Goal: Transaction & Acquisition: Subscribe to service/newsletter

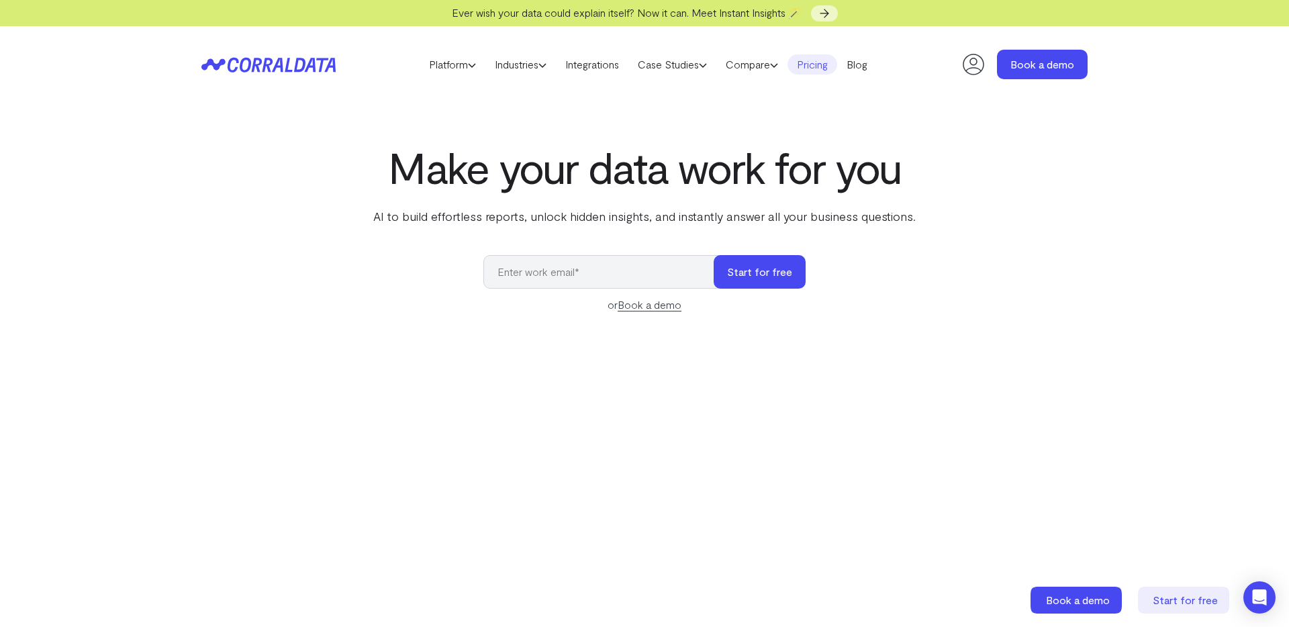
click at [821, 64] on link "Pricing" at bounding box center [813, 64] width 50 height 20
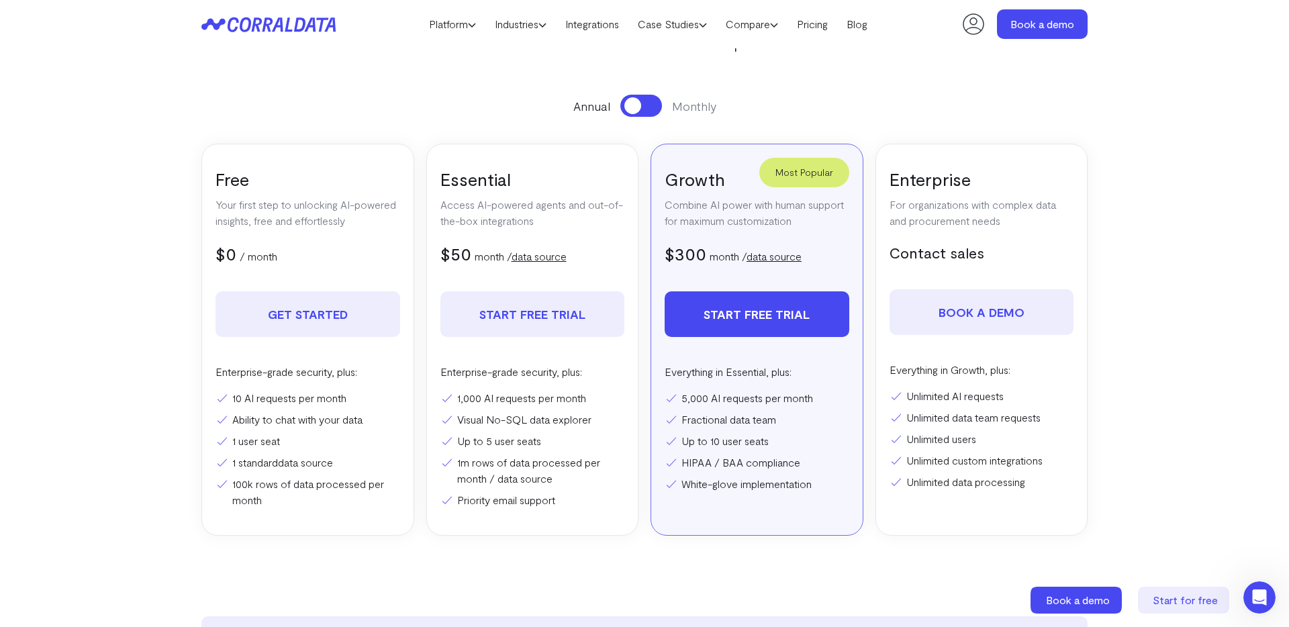
click at [651, 99] on button at bounding box center [642, 106] width 42 height 22
click at [627, 105] on button at bounding box center [642, 106] width 42 height 22
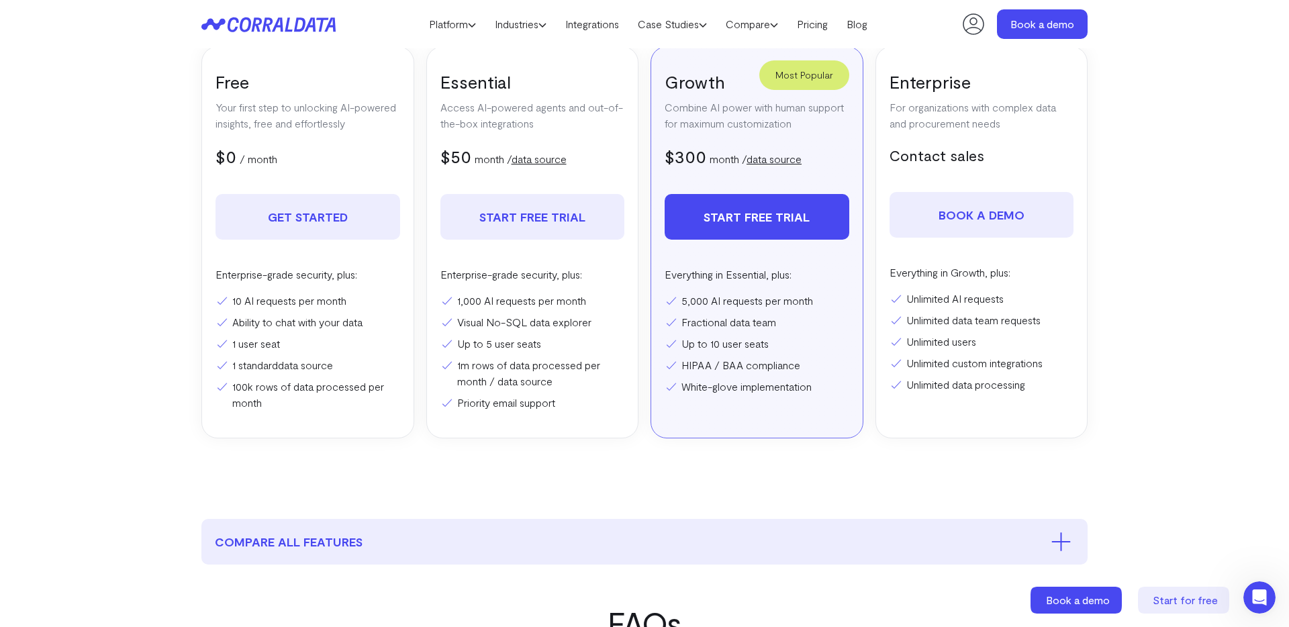
scroll to position [271, 0]
click at [602, 24] on link "Integrations" at bounding box center [592, 24] width 73 height 20
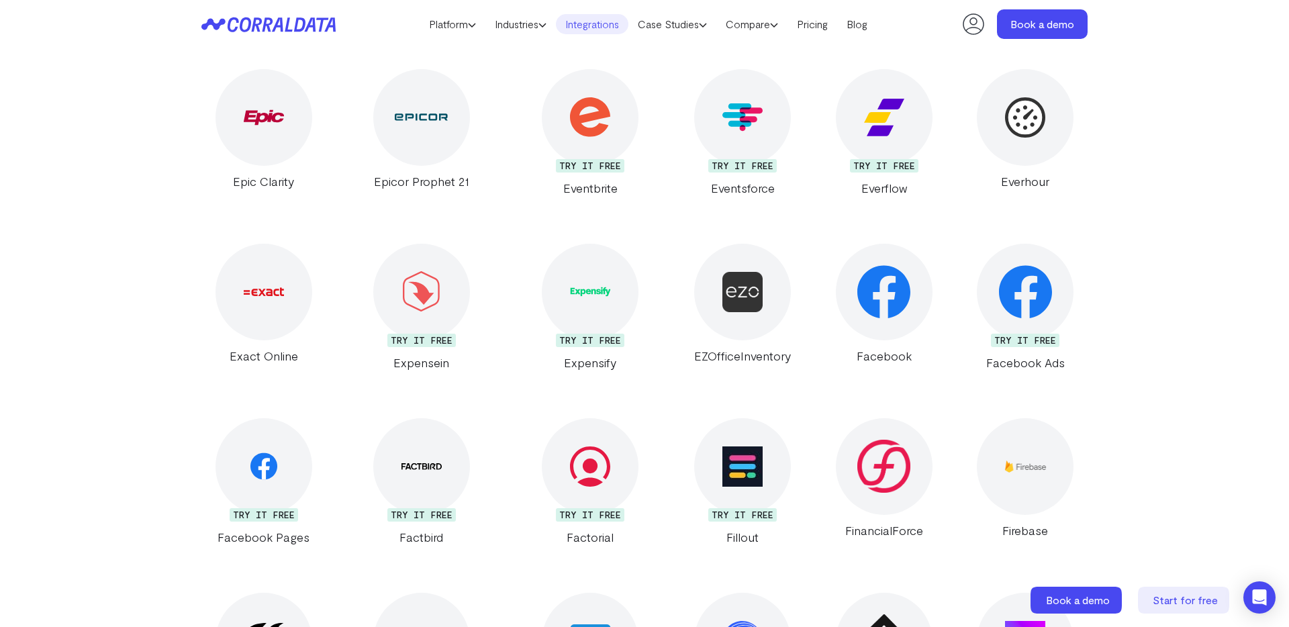
scroll to position [7380, 0]
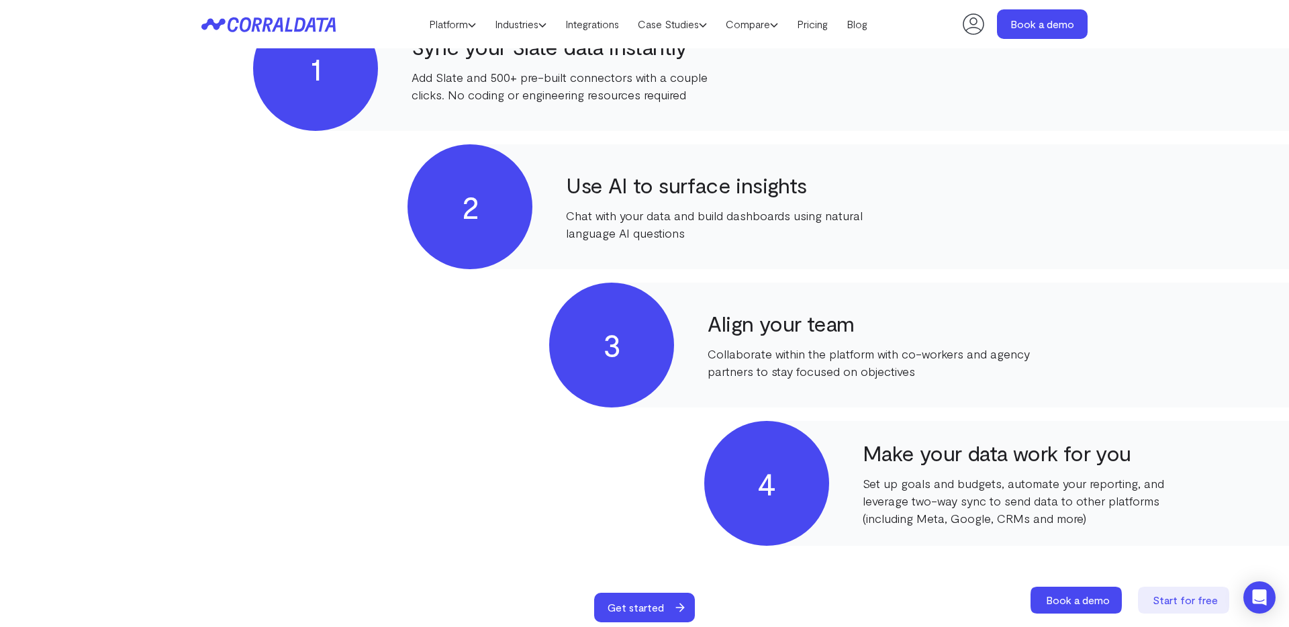
scroll to position [783, 0]
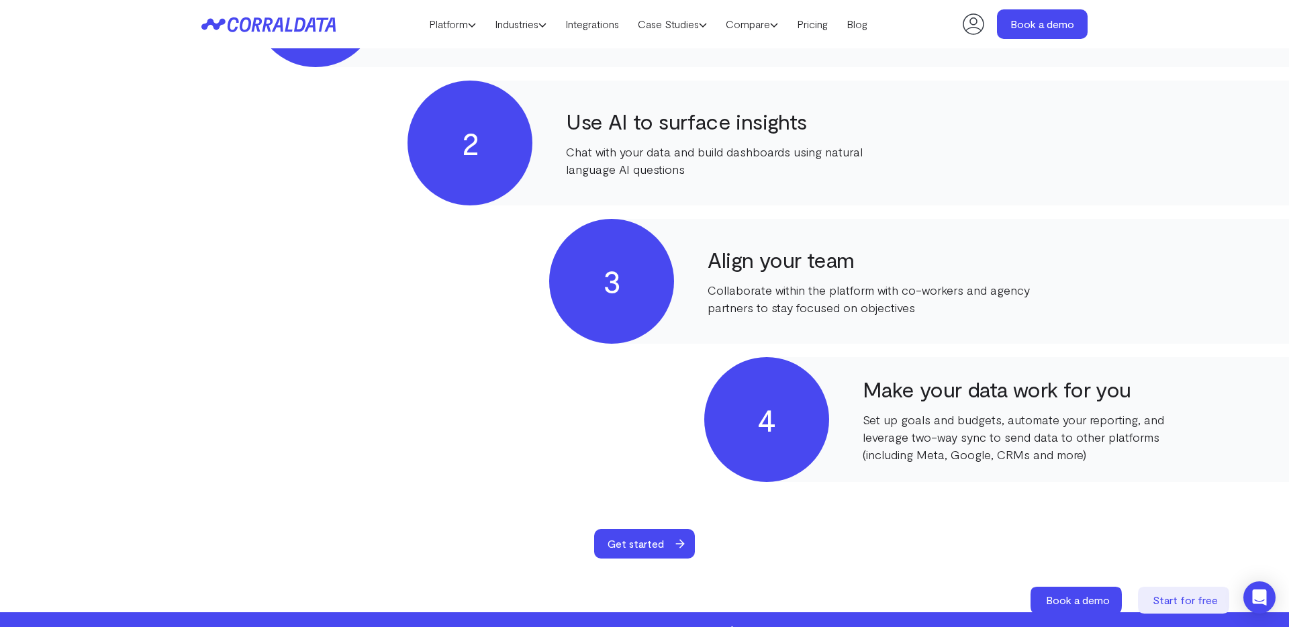
click at [1142, 121] on div "2 Use AI to surface insights Chat with your data and build dashboards using nat…" at bounding box center [1073, 143] width 1330 height 125
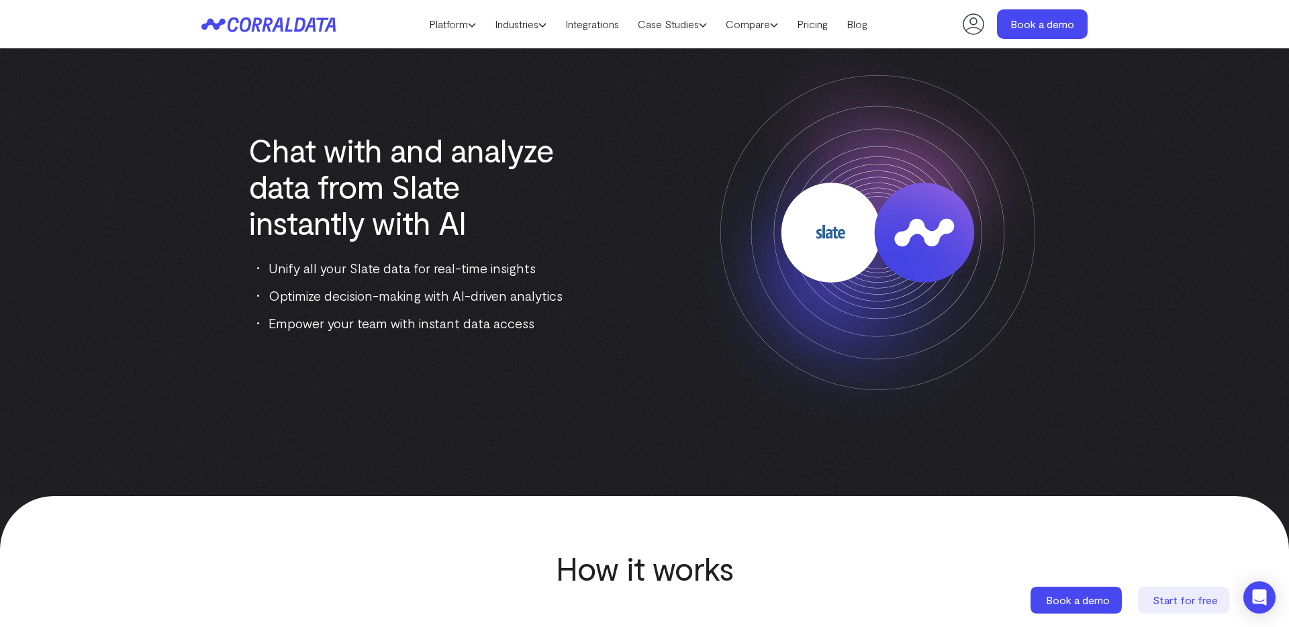
scroll to position [0, 0]
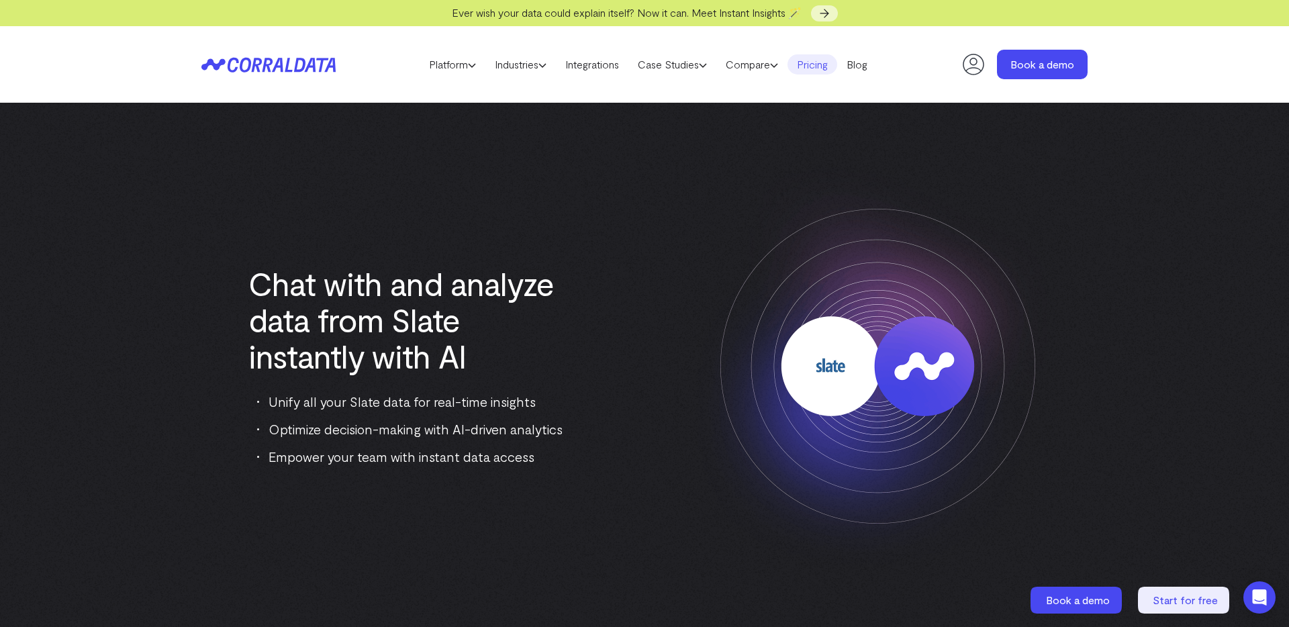
click at [815, 64] on link "Pricing" at bounding box center [813, 64] width 50 height 20
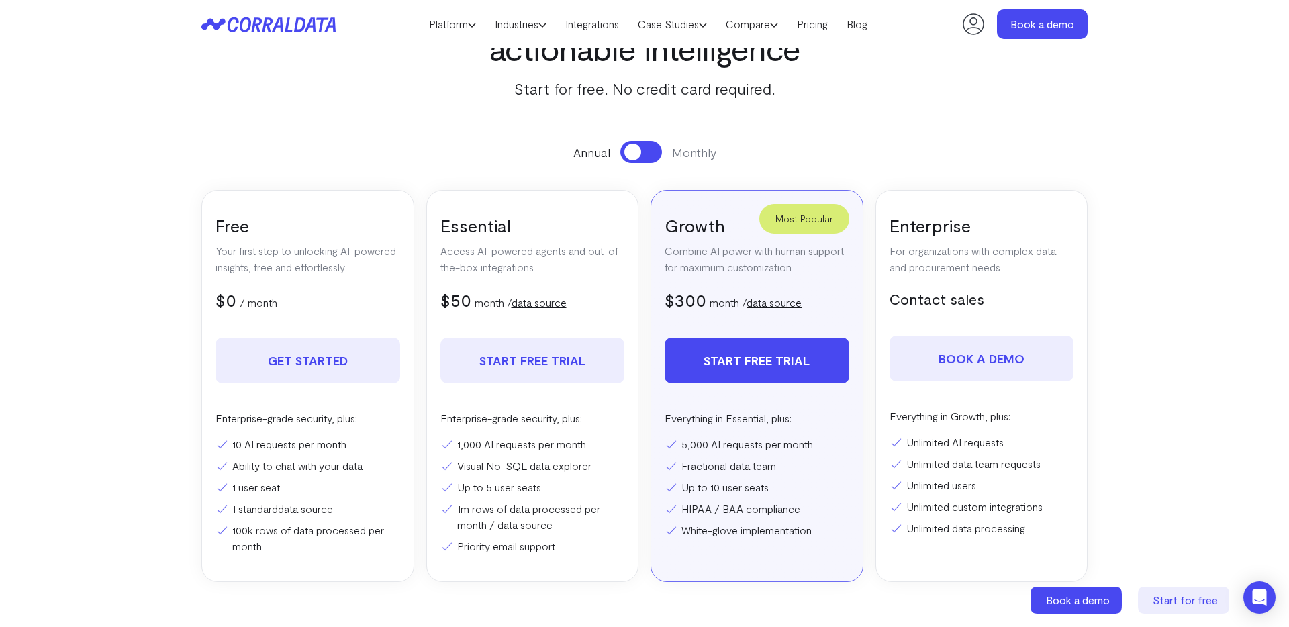
scroll to position [189, 0]
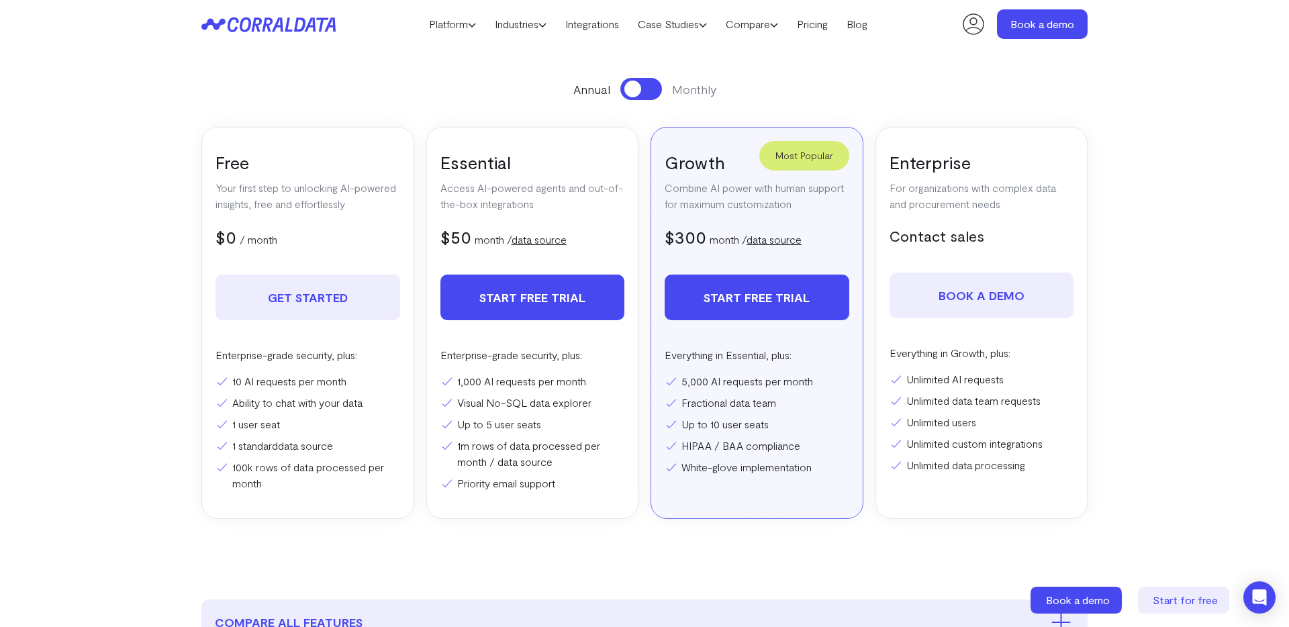
click at [541, 300] on link "Start free trial" at bounding box center [533, 298] width 185 height 46
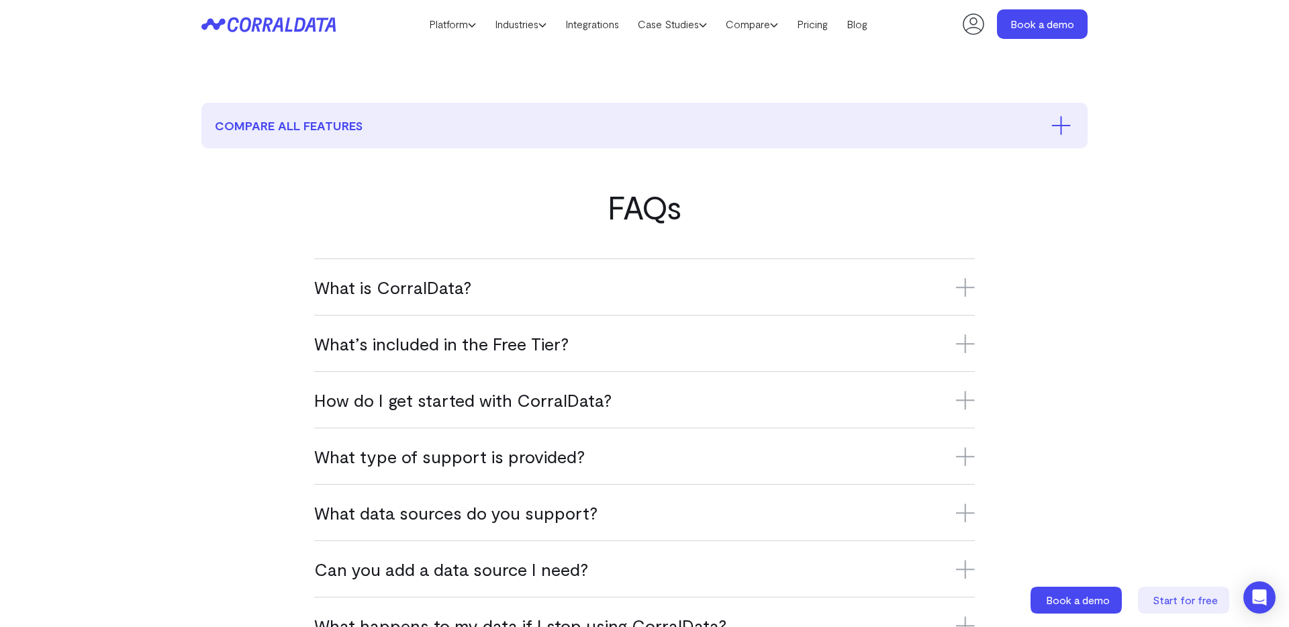
scroll to position [698, 0]
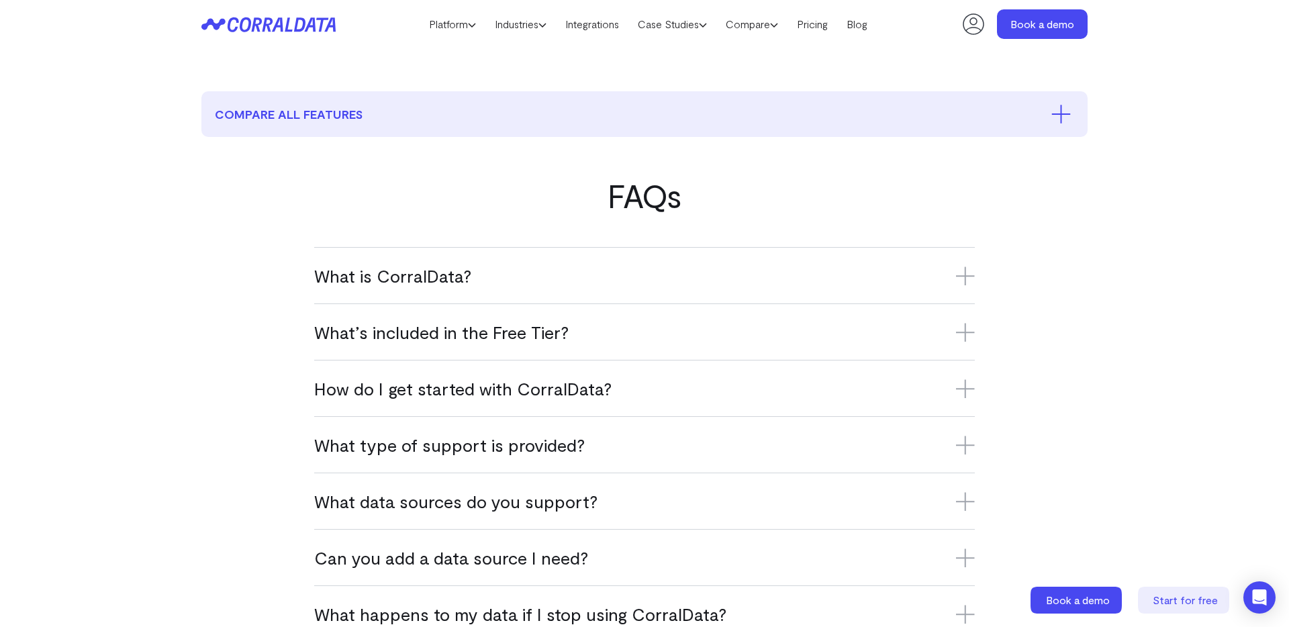
click at [643, 332] on h3 "What’s included in the Free Tier?" at bounding box center [644, 332] width 661 height 22
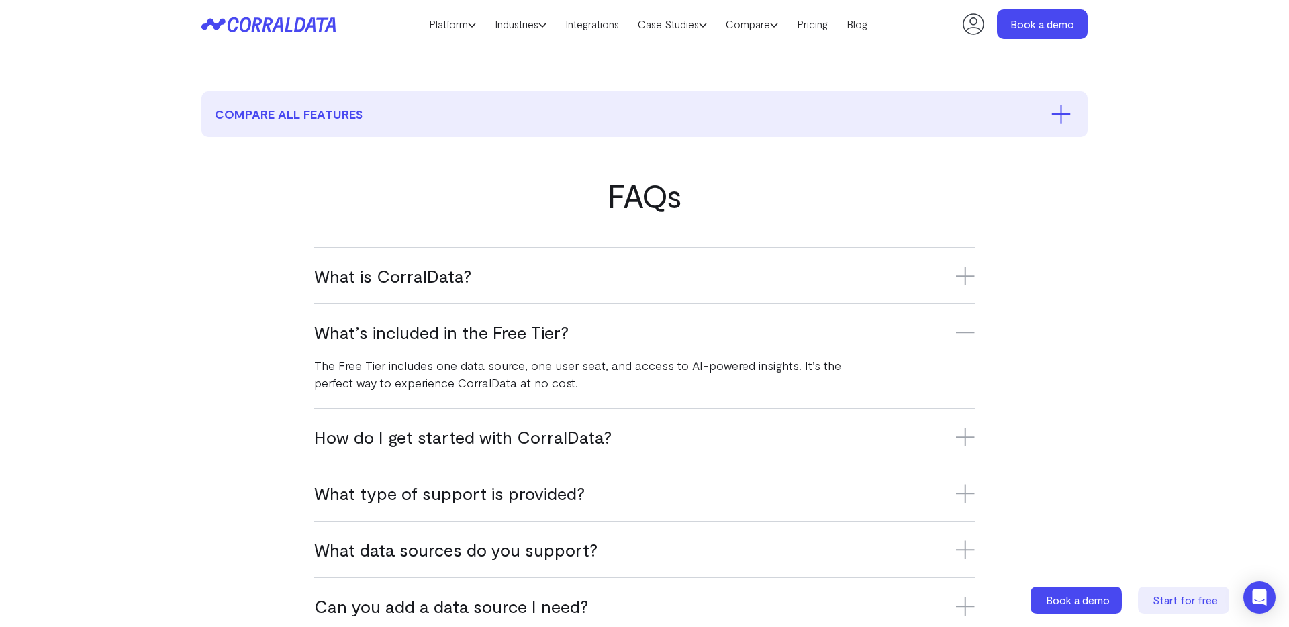
click at [643, 332] on h3 "What’s included in the Free Tier?" at bounding box center [644, 332] width 661 height 22
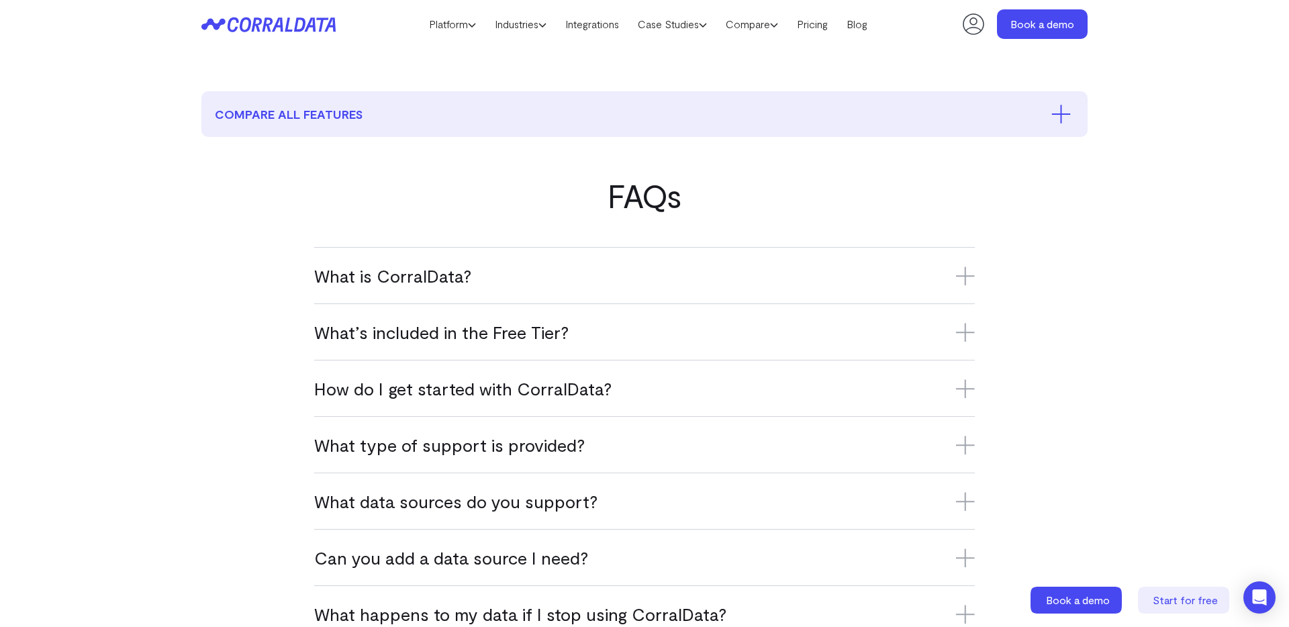
click at [643, 332] on h3 "What’s included in the Free Tier?" at bounding box center [644, 332] width 661 height 22
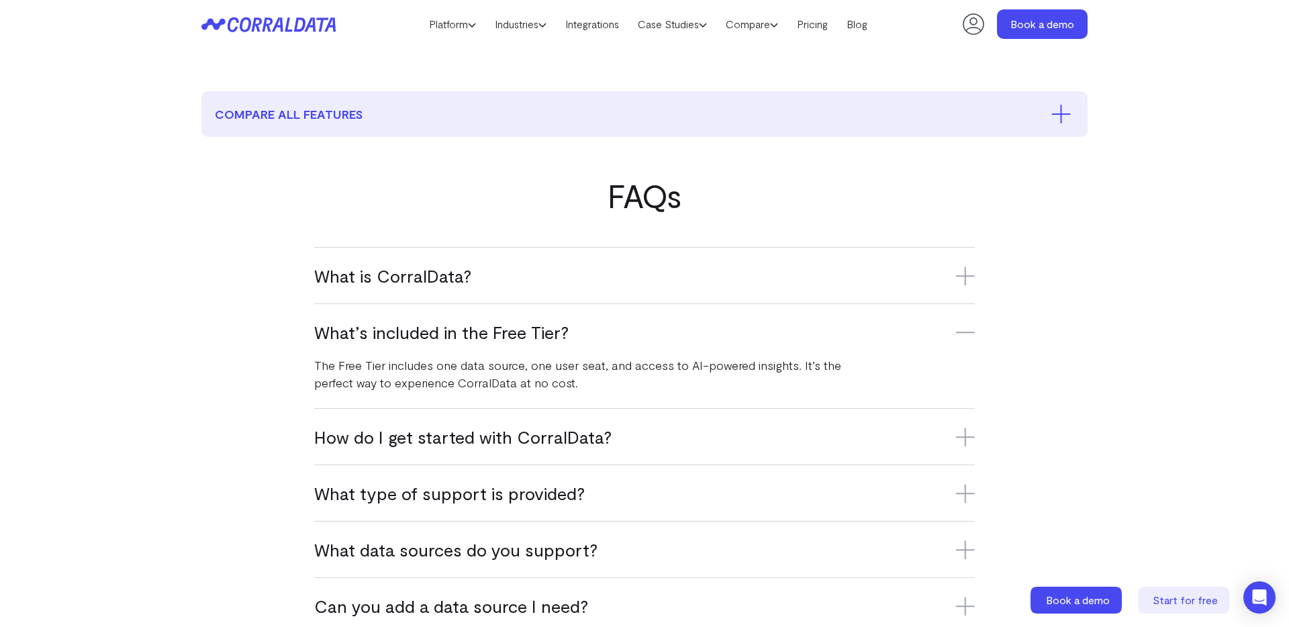
click at [643, 332] on h3 "What’s included in the Free Tier?" at bounding box center [644, 332] width 661 height 22
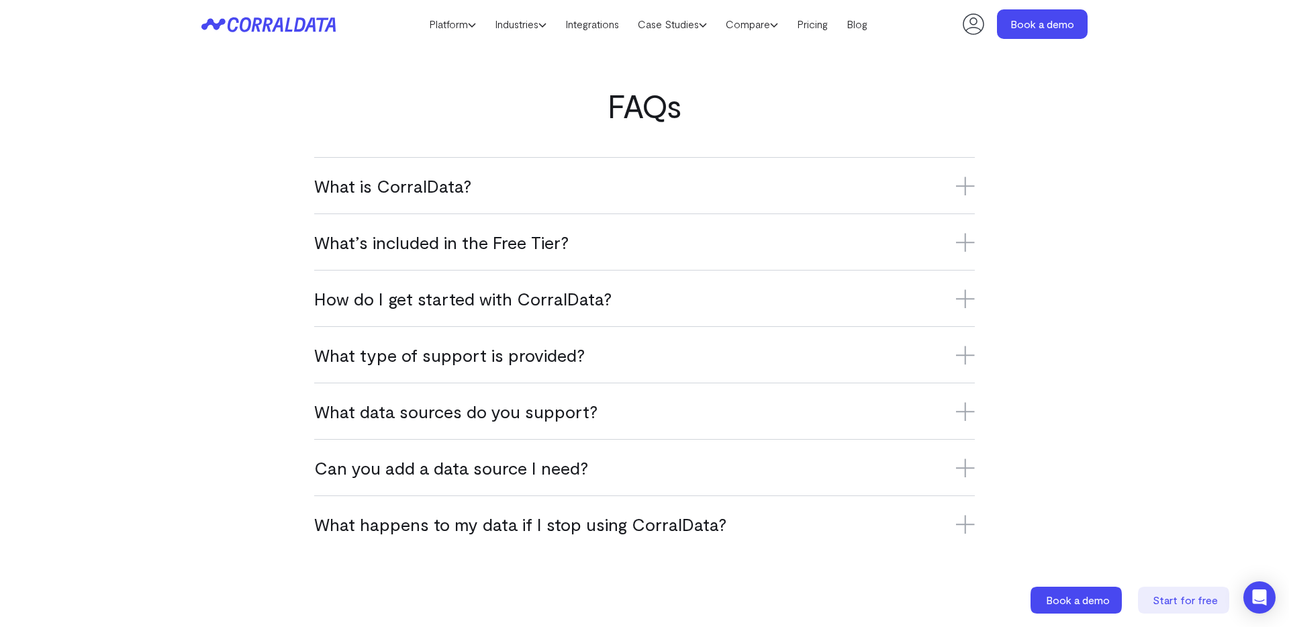
scroll to position [808, 0]
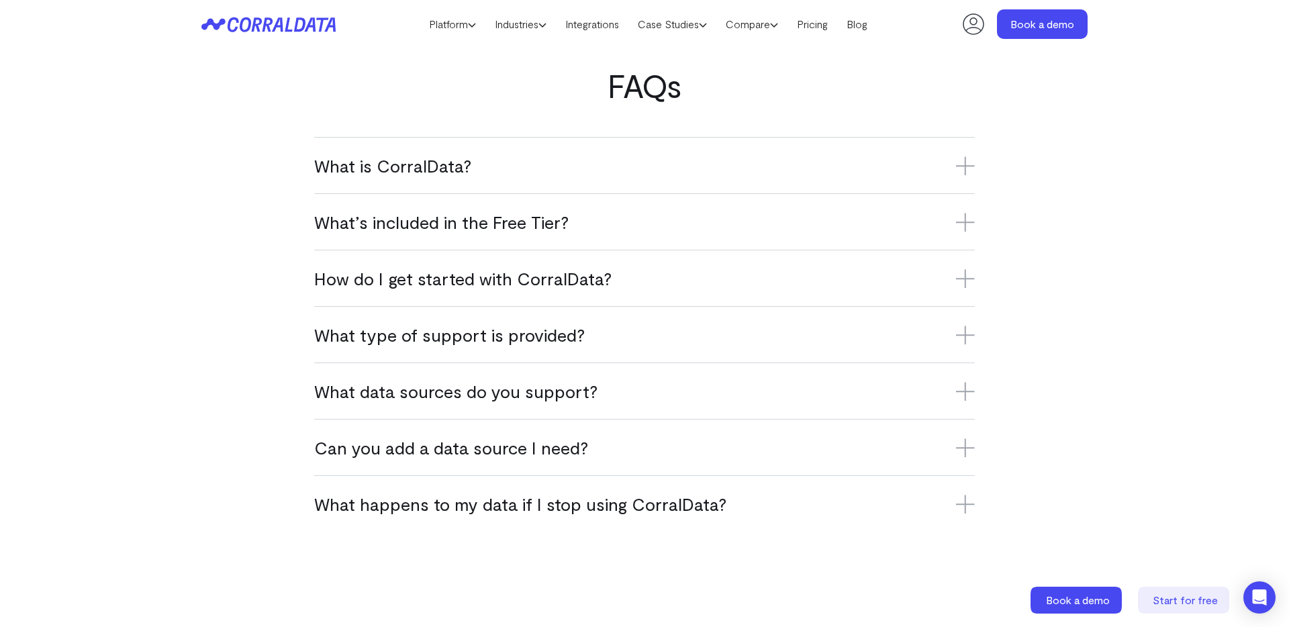
click at [589, 217] on h3 "What’s included in the Free Tier?" at bounding box center [644, 222] width 661 height 22
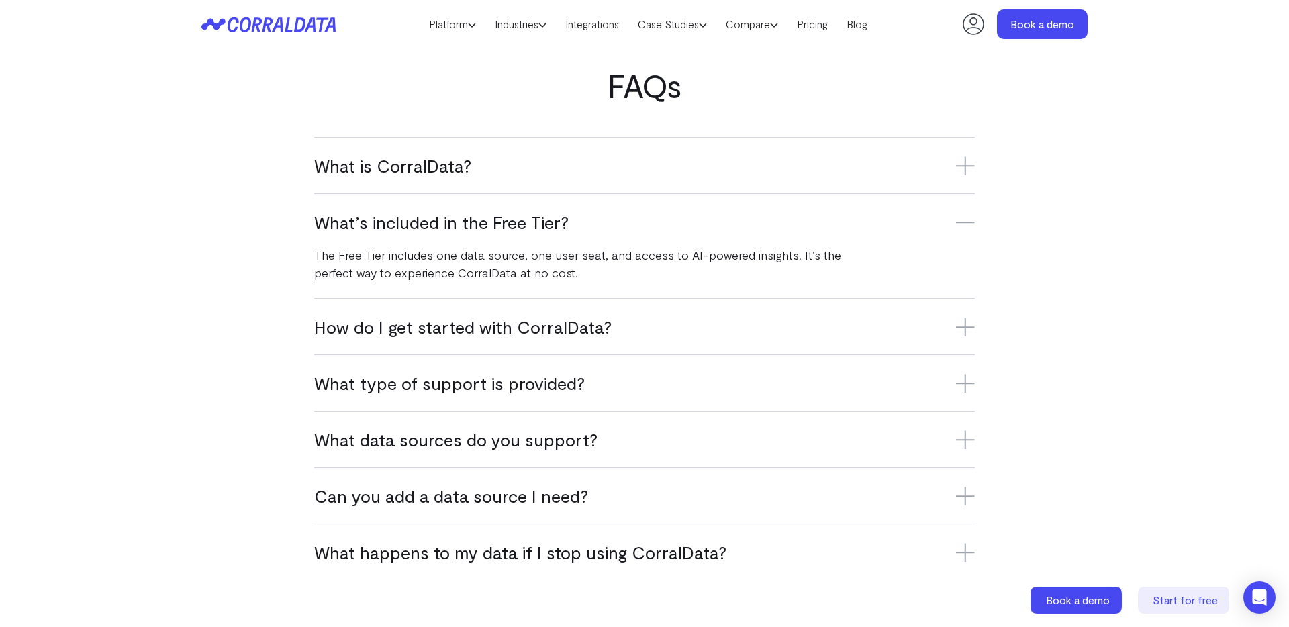
click at [595, 220] on h3 "What’s included in the Free Tier?" at bounding box center [644, 222] width 661 height 22
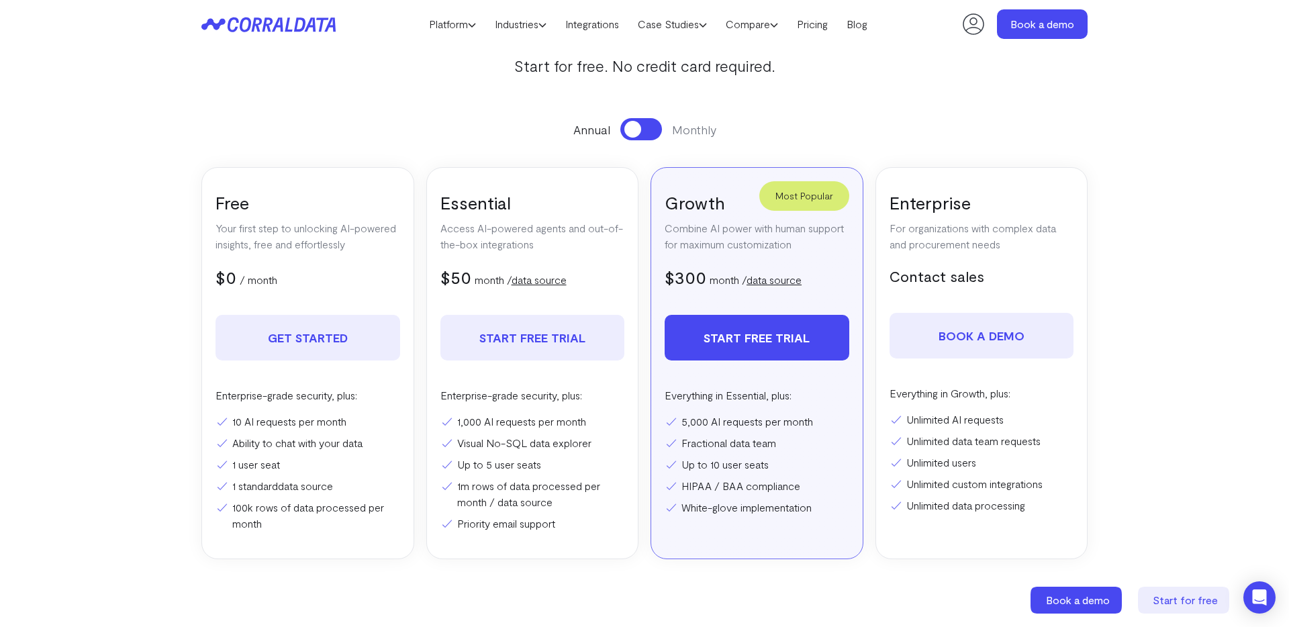
scroll to position [150, 0]
click at [553, 283] on link "data source" at bounding box center [539, 279] width 55 height 13
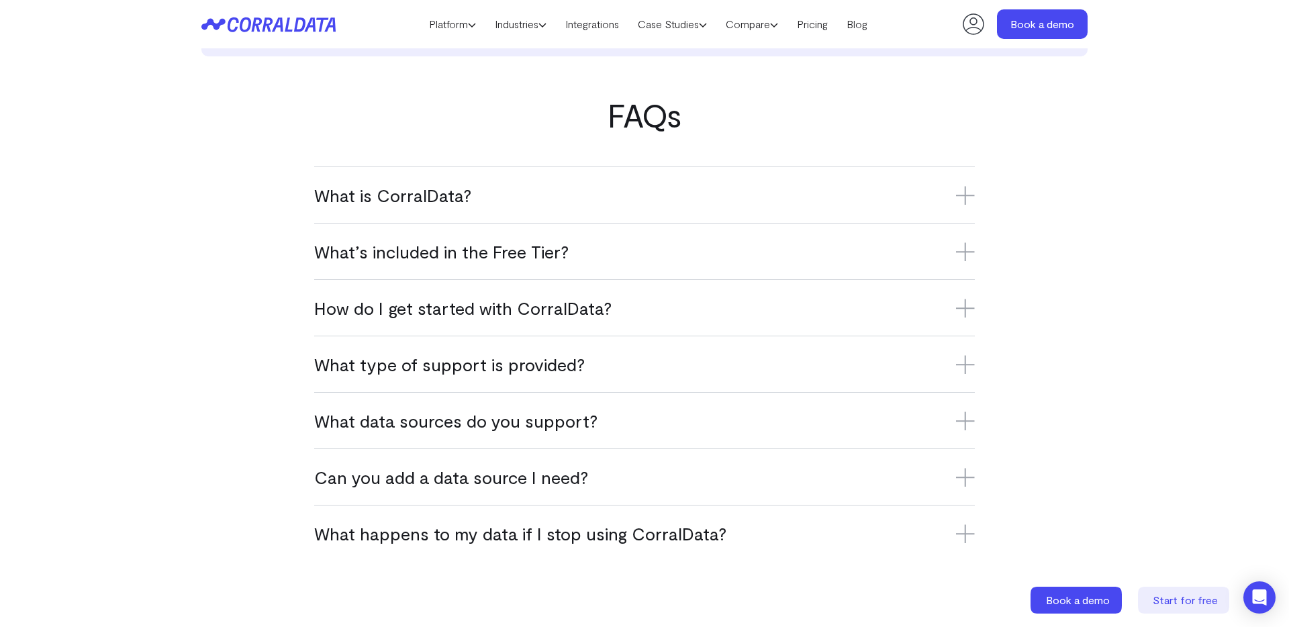
scroll to position [818, 0]
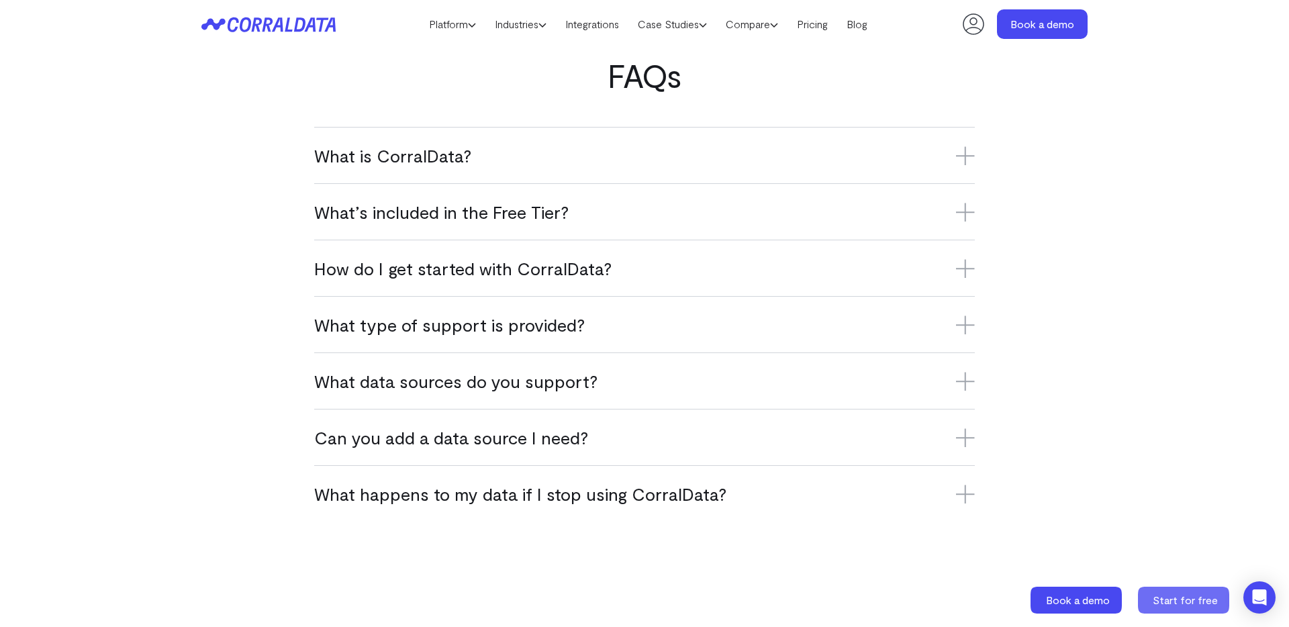
click at [1209, 595] on span "Start for free" at bounding box center [1185, 600] width 65 height 13
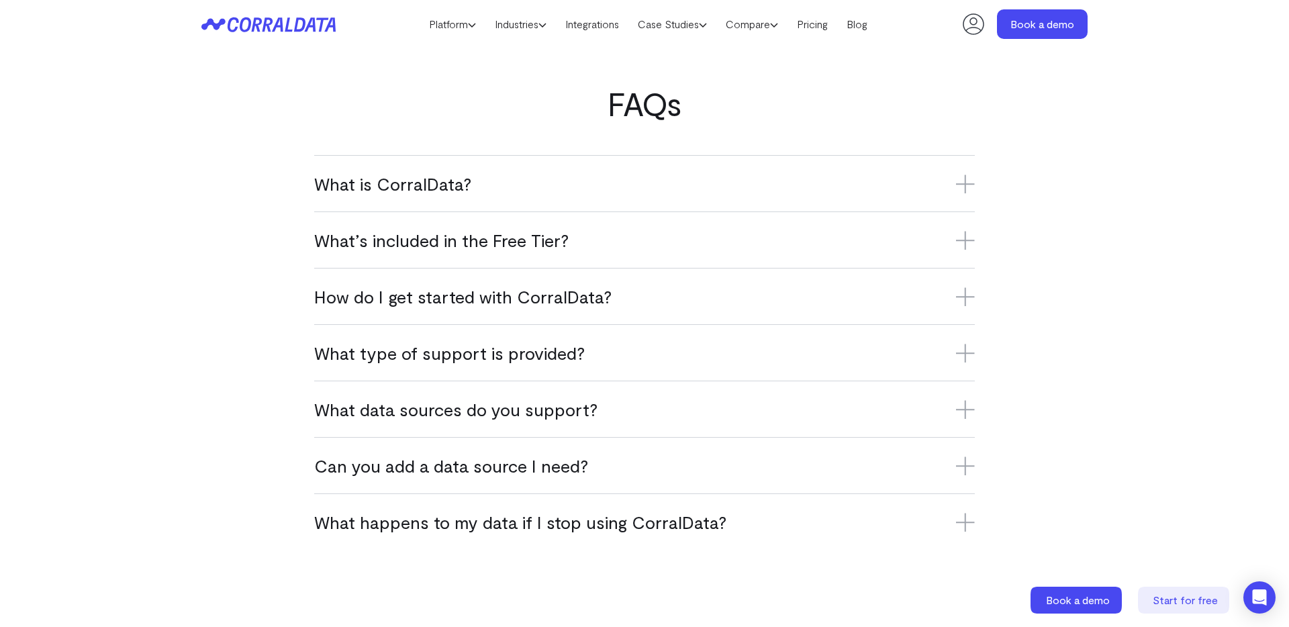
scroll to position [818, 0]
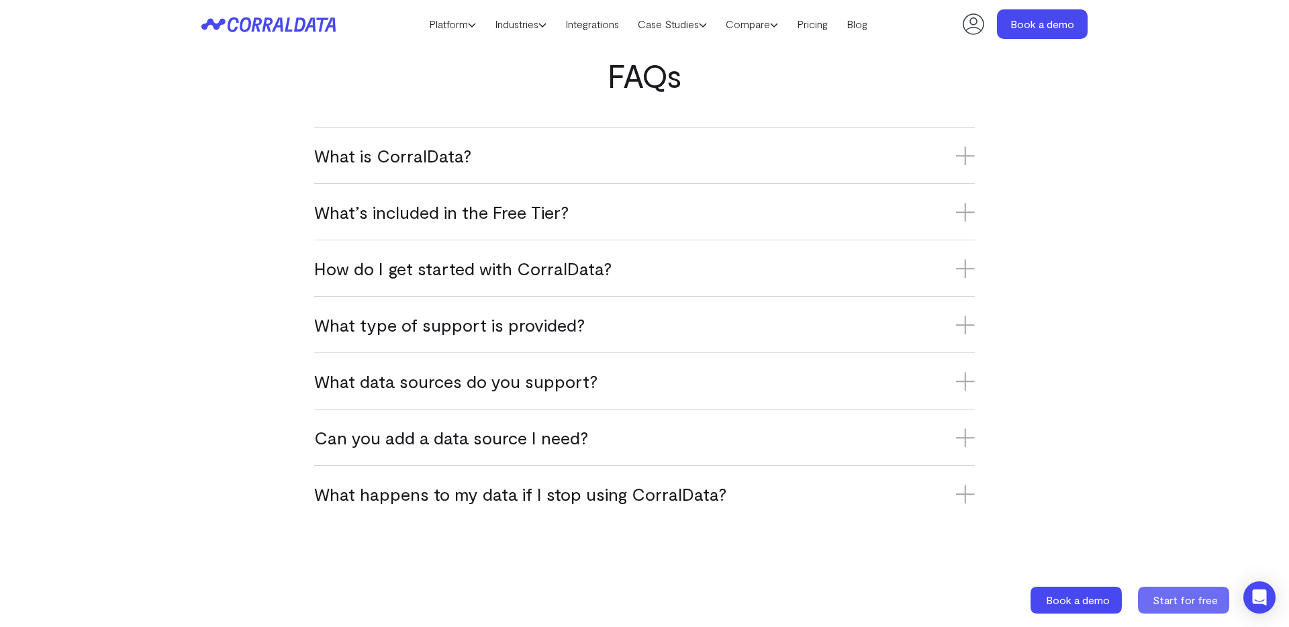
click at [1184, 601] on span "Start for free" at bounding box center [1185, 600] width 65 height 13
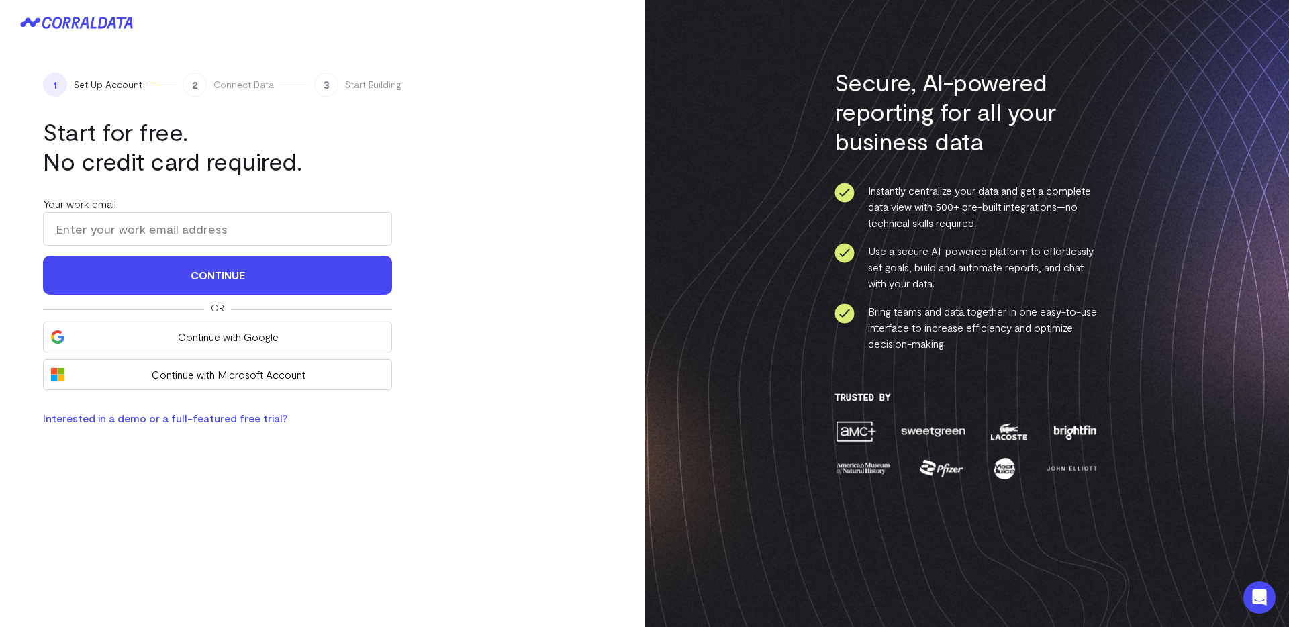
click at [184, 424] on link "Interested in a demo or a full-featured free trial?" at bounding box center [165, 418] width 244 height 13
